Goal: Task Accomplishment & Management: Manage account settings

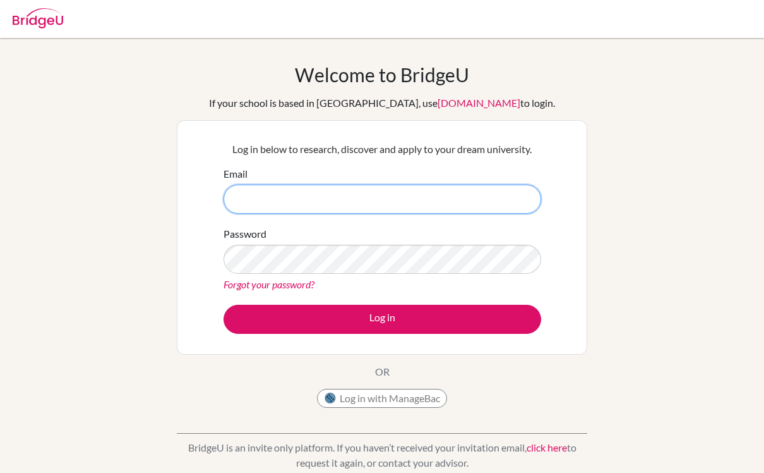
click at [356, 200] on input "Email" at bounding box center [383, 198] width 318 height 29
type input "Musaedk.alsayer@student.nns"
click at [382, 318] on button "Log in" at bounding box center [383, 318] width 318 height 29
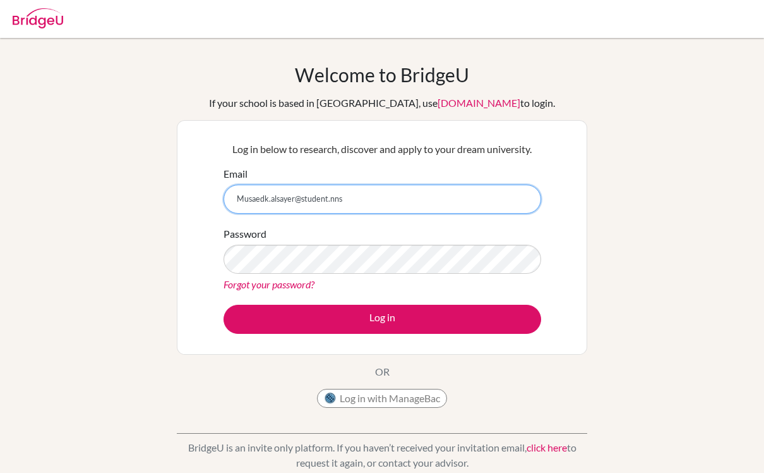
click at [382, 318] on button "Log in" at bounding box center [383, 318] width 318 height 29
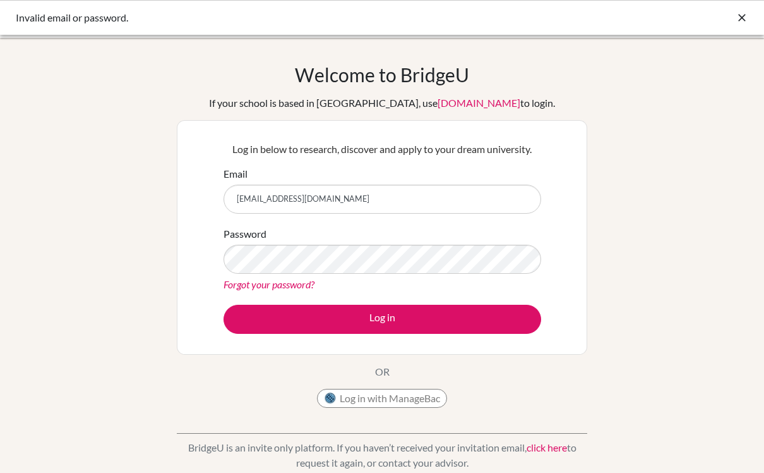
type input "[EMAIL_ADDRESS][DOMAIN_NAME]"
click at [289, 279] on link "Forgot your password?" at bounding box center [269, 284] width 91 height 12
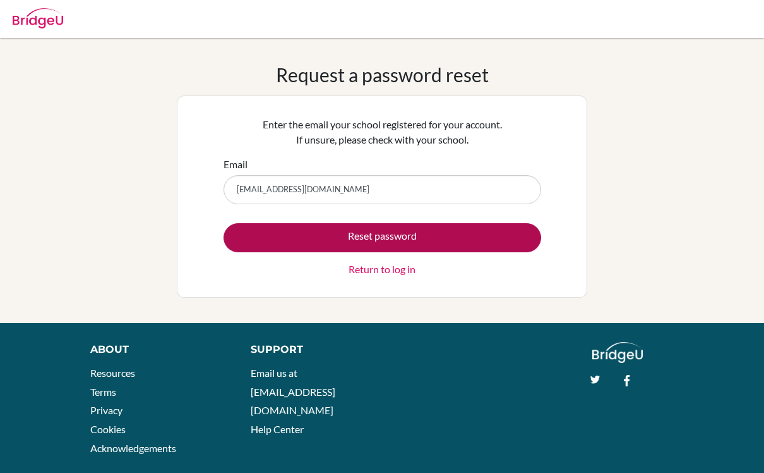
type input "musaedk.alsayer@student.bbs.edu.kw"
click at [502, 235] on button "Reset password" at bounding box center [383, 237] width 318 height 29
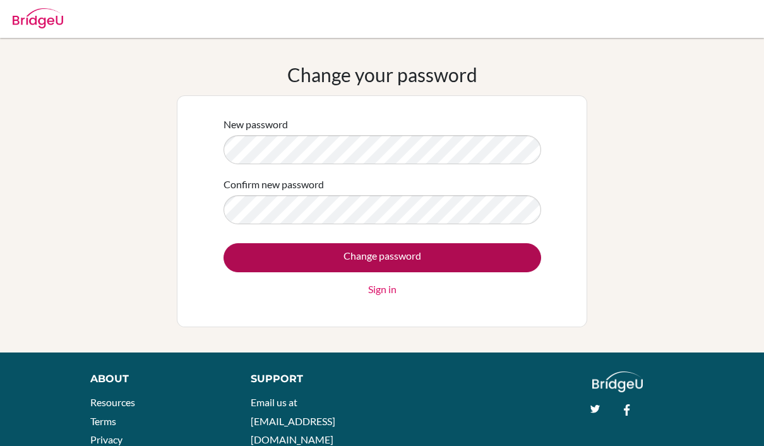
click at [396, 258] on input "Change password" at bounding box center [383, 257] width 318 height 29
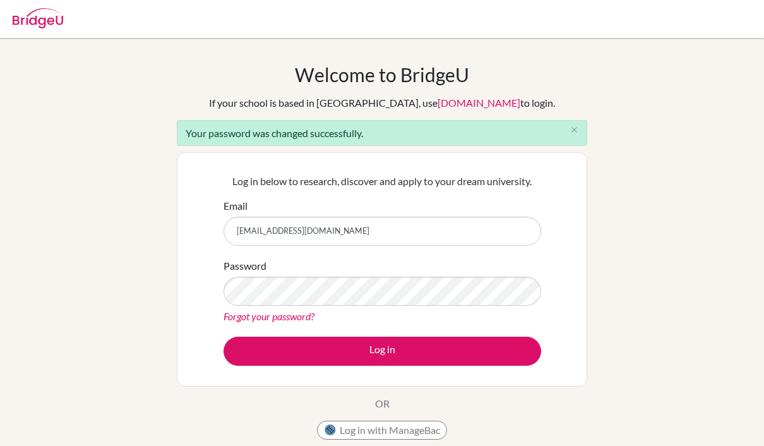
type input "[EMAIL_ADDRESS][DOMAIN_NAME]"
click at [18, 428] on div "Welcome to [GEOGRAPHIC_DATA] If your school is based in [GEOGRAPHIC_DATA], use …" at bounding box center [382, 285] width 764 height 445
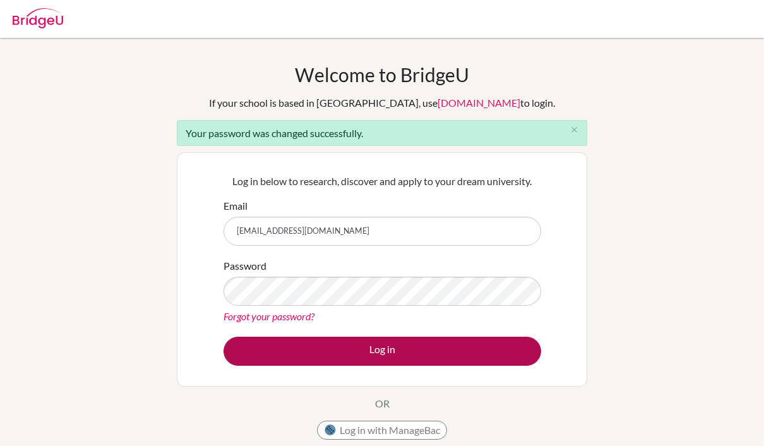
click at [378, 354] on button "Log in" at bounding box center [383, 351] width 318 height 29
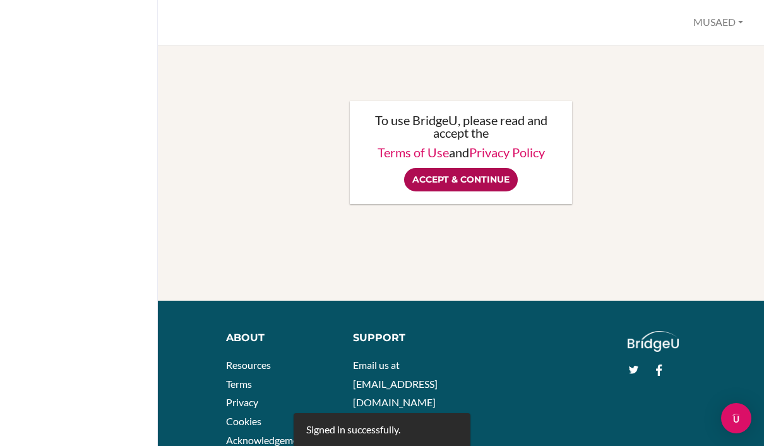
click at [467, 187] on input "Accept & Continue" at bounding box center [461, 179] width 114 height 23
